Goal: Task Accomplishment & Management: Complete application form

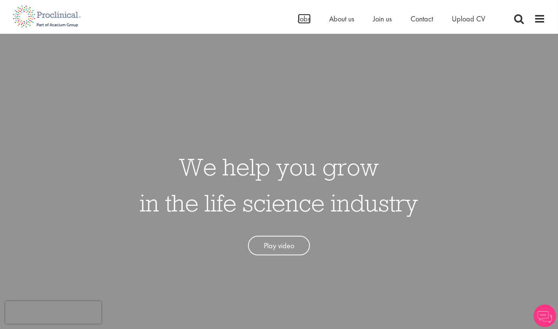
click at [305, 21] on span "Jobs" at bounding box center [304, 19] width 13 height 10
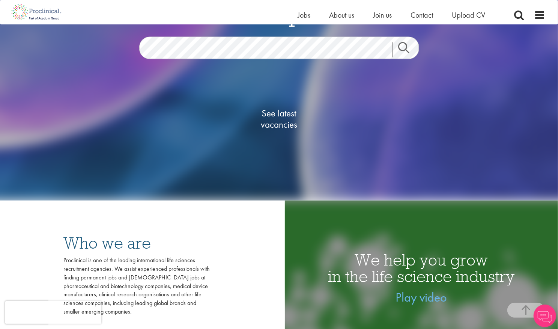
scroll to position [116, 0]
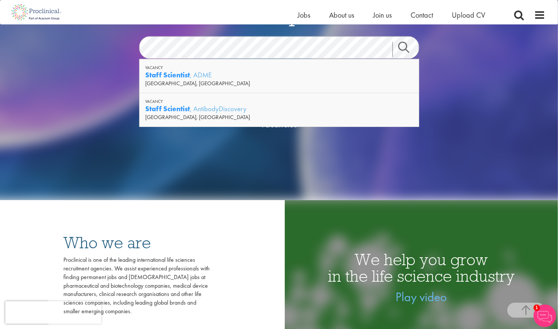
click at [212, 114] on div "[GEOGRAPHIC_DATA], [GEOGRAPHIC_DATA]" at bounding box center [279, 117] width 268 height 8
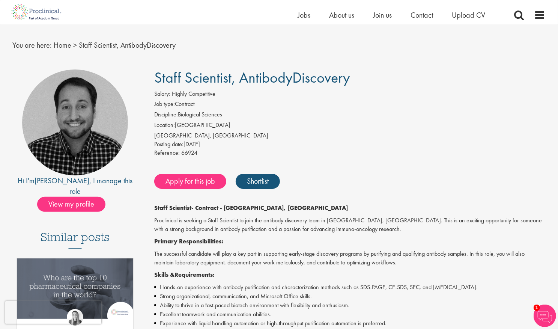
scroll to position [14, 0]
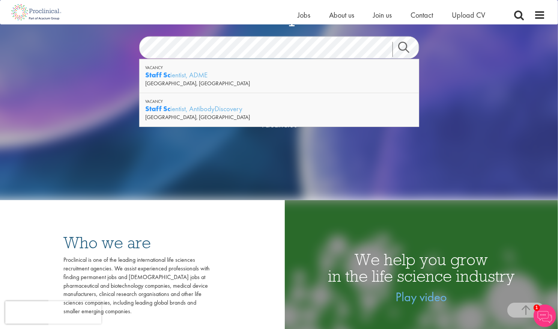
click at [165, 80] on div "[GEOGRAPHIC_DATA], [GEOGRAPHIC_DATA]" at bounding box center [279, 84] width 268 height 8
click at [199, 108] on div "Staff Scientist , AntibodyDiscovery" at bounding box center [279, 108] width 268 height 9
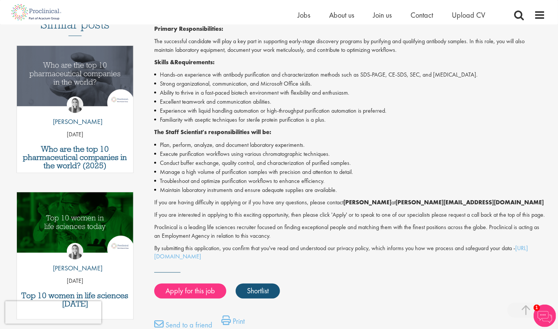
scroll to position [237, 0]
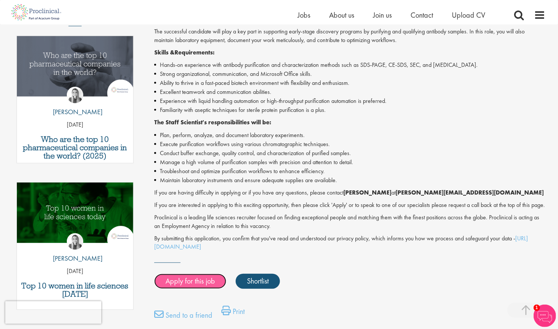
click at [179, 288] on link "Apply for this job" at bounding box center [190, 280] width 72 height 15
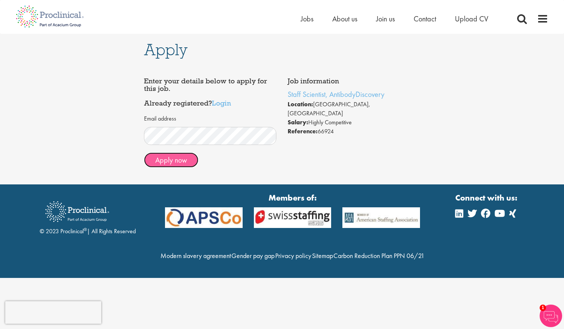
click at [181, 159] on button "Apply now" at bounding box center [171, 159] width 54 height 15
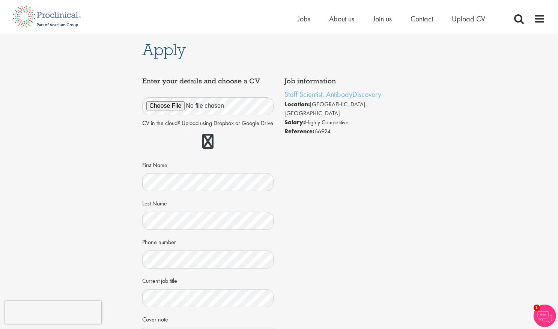
click at [351, 157] on div "Job information Staff Scientist, AntibodyDiscovery Location: Wilmington, USA Sa…" at bounding box center [279, 252] width 285 height 356
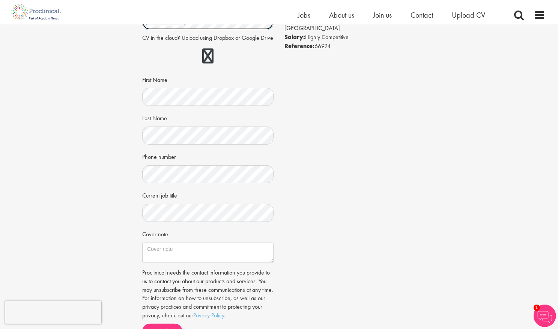
scroll to position [77, 0]
click at [359, 196] on div "Job information Staff Scientist, AntibodyDiscovery Location: Wilmington, USA Sa…" at bounding box center [279, 166] width 285 height 356
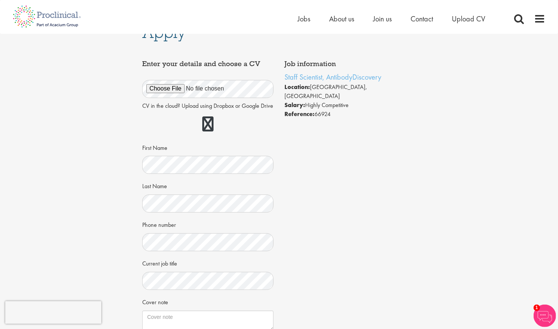
scroll to position [0, 0]
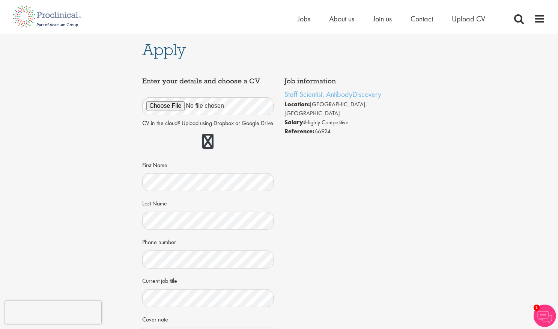
click at [359, 196] on div "Job information Staff Scientist, AntibodyDiscovery Location: Wilmington, USA Sa…" at bounding box center [279, 252] width 285 height 356
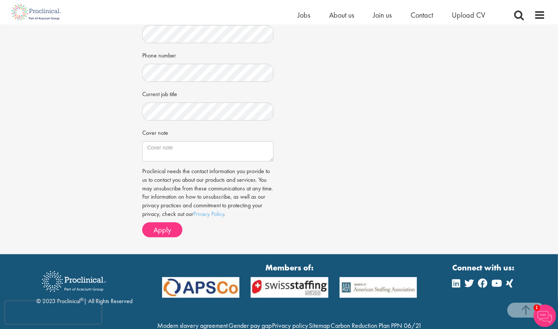
scroll to position [179, 0]
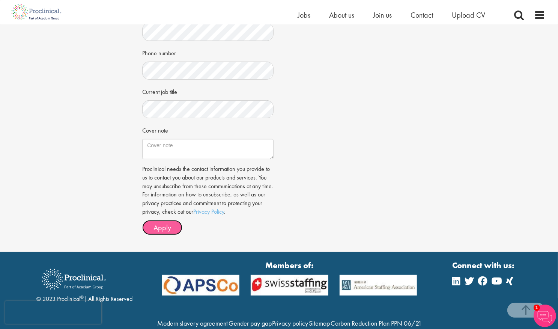
click at [160, 232] on span "Apply" at bounding box center [162, 227] width 18 height 10
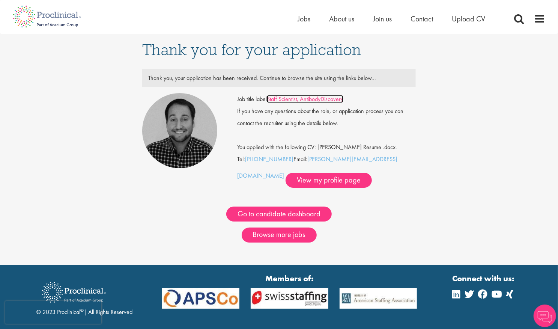
click at [285, 99] on link "Staff Scientist, AntibodyDiscovery" at bounding box center [305, 99] width 77 height 8
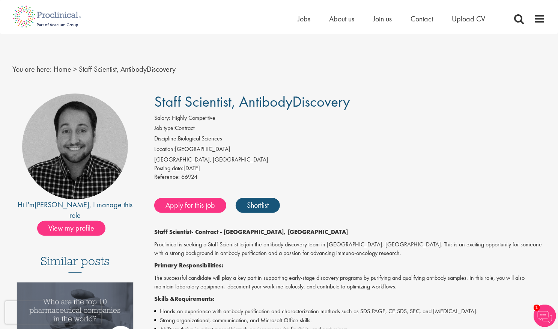
click at [200, 283] on p "The successful candidate will play a key part in supporting early-stage discove…" at bounding box center [349, 281] width 391 height 17
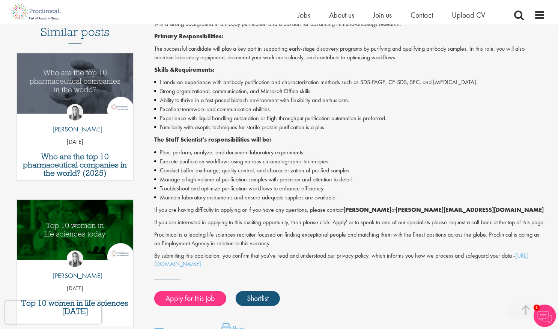
scroll to position [220, 0]
